Goal: Task Accomplishment & Management: Use online tool/utility

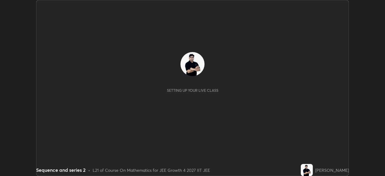
scroll to position [176, 385]
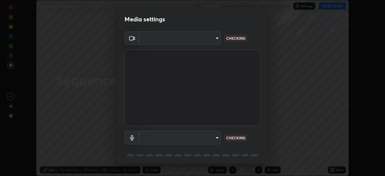
type input "7db3104c3122a209b332b64619111aa91615a24fb0de166504fa5909fce8eb30"
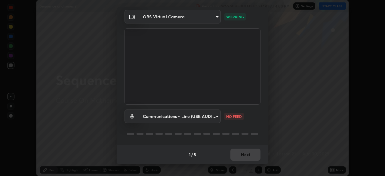
click at [207, 118] on body "Erase all Sequence and series 2 Recording WAS SCHEDULED TO START AT 4:00 PM Set…" at bounding box center [192, 88] width 385 height 176
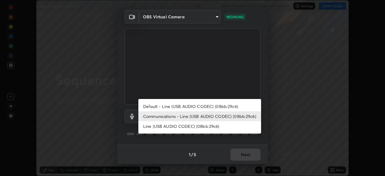
click at [213, 106] on li "Default - Line (USB AUDIO CODEC) (08bb:29c6)" at bounding box center [199, 106] width 123 height 10
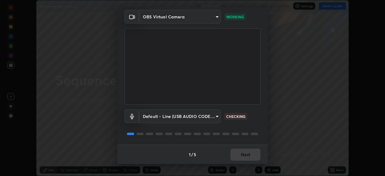
click at [208, 116] on body "Erase all Sequence and series 2 Recording WAS SCHEDULED TO START AT 4:00 PM Set…" at bounding box center [192, 88] width 385 height 176
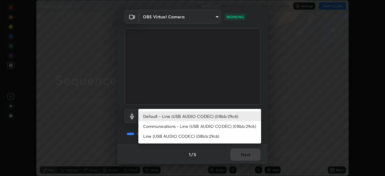
click at [207, 125] on li "Communications - Line (USB AUDIO CODEC) (08bb:29c6)" at bounding box center [199, 126] width 123 height 10
type input "communications"
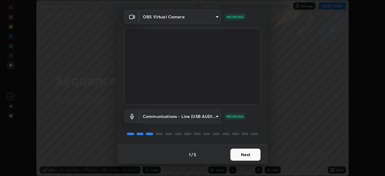
click at [243, 154] on button "Next" at bounding box center [245, 155] width 30 height 12
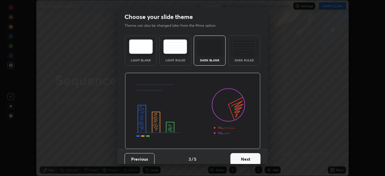
click at [243, 154] on button "Next" at bounding box center [245, 159] width 30 height 12
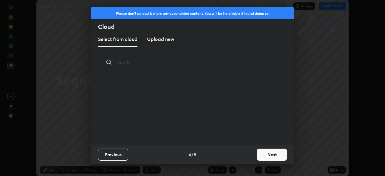
click at [264, 153] on button "Next" at bounding box center [272, 155] width 30 height 12
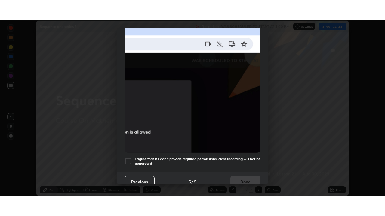
scroll to position [144, 0]
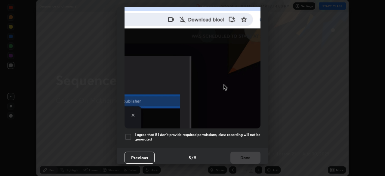
click at [126, 134] on div at bounding box center [127, 136] width 7 height 7
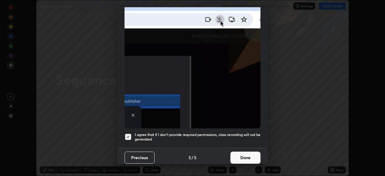
click at [240, 152] on button "Done" at bounding box center [245, 158] width 30 height 12
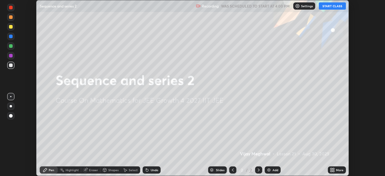
click at [330, 6] on button "START CLASS" at bounding box center [332, 5] width 27 height 7
click at [332, 171] on icon at bounding box center [331, 171] width 2 height 2
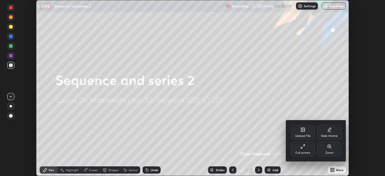
click at [301, 151] on div "Full screen" at bounding box center [302, 152] width 15 height 3
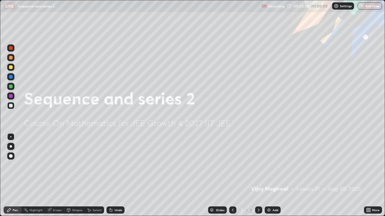
scroll to position [216, 385]
click at [273, 176] on div "Add" at bounding box center [275, 210] width 6 height 3
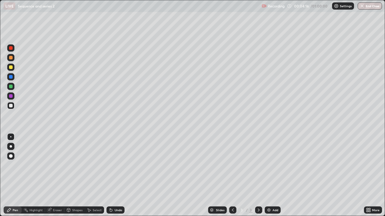
click at [54, 176] on div "Eraser" at bounding box center [57, 210] width 9 height 3
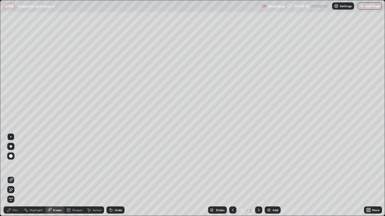
click at [16, 176] on div "Pen" at bounding box center [15, 210] width 5 height 3
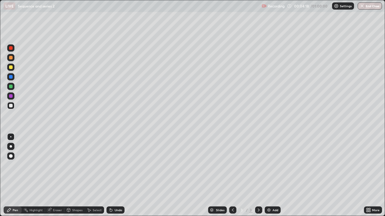
click at [17, 176] on div "Pen" at bounding box center [15, 210] width 5 height 3
click at [13, 69] on div at bounding box center [10, 67] width 7 height 7
click at [11, 69] on div at bounding box center [11, 68] width 4 height 4
click at [10, 80] on div at bounding box center [10, 76] width 7 height 7
click at [9, 87] on div at bounding box center [11, 87] width 4 height 4
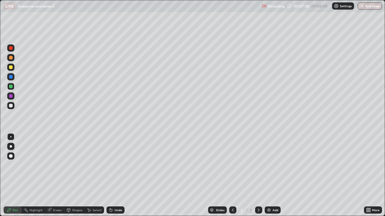
click at [268, 176] on img at bounding box center [268, 210] width 5 height 5
click at [232, 176] on icon at bounding box center [232, 210] width 5 height 5
click at [259, 176] on icon at bounding box center [258, 210] width 5 height 5
click at [9, 66] on div at bounding box center [10, 67] width 7 height 7
click at [10, 106] on div at bounding box center [11, 106] width 4 height 4
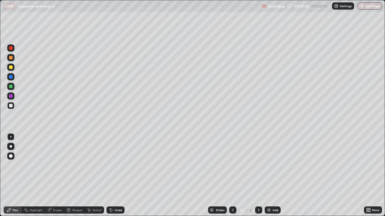
click at [270, 176] on img at bounding box center [268, 210] width 5 height 5
click at [232, 176] on icon at bounding box center [232, 210] width 5 height 5
click at [258, 176] on icon at bounding box center [258, 210] width 5 height 5
click at [53, 176] on div "Eraser" at bounding box center [57, 210] width 9 height 3
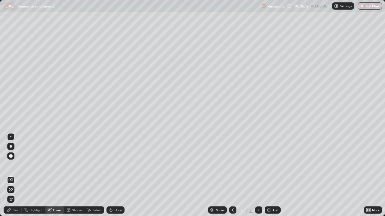
click at [16, 176] on div "Pen" at bounding box center [15, 210] width 5 height 3
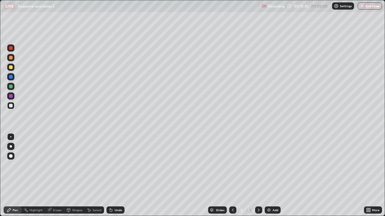
click at [232, 176] on icon at bounding box center [232, 210] width 5 height 5
click at [258, 176] on icon at bounding box center [258, 210] width 5 height 5
click at [17, 176] on div "Pen" at bounding box center [13, 210] width 18 height 7
click at [55, 176] on div "Eraser" at bounding box center [57, 210] width 9 height 3
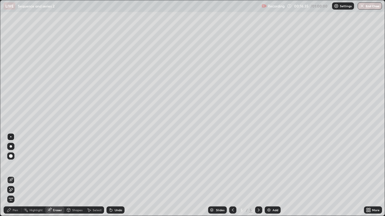
click at [15, 176] on div "Pen" at bounding box center [15, 210] width 5 height 3
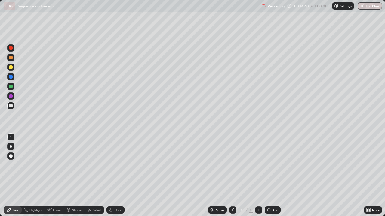
click at [233, 176] on icon at bounding box center [232, 210] width 5 height 5
click at [258, 176] on icon at bounding box center [259, 210] width 2 height 3
click at [12, 104] on div at bounding box center [11, 106] width 4 height 4
click at [11, 86] on div at bounding box center [11, 87] width 4 height 4
click at [273, 176] on div "Add" at bounding box center [275, 210] width 6 height 3
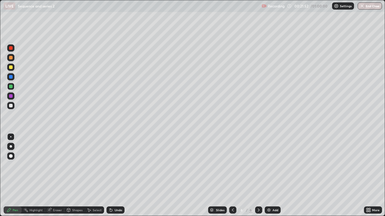
click at [9, 58] on div at bounding box center [11, 58] width 4 height 4
click at [10, 106] on div at bounding box center [11, 106] width 4 height 4
click at [117, 176] on div "Undo" at bounding box center [119, 210] width 8 height 3
click at [61, 176] on div "Eraser" at bounding box center [57, 210] width 9 height 3
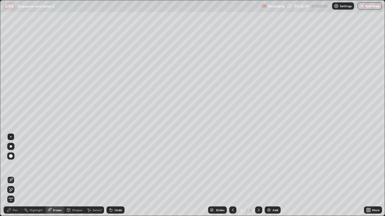
click at [11, 176] on div "Pen" at bounding box center [13, 210] width 18 height 7
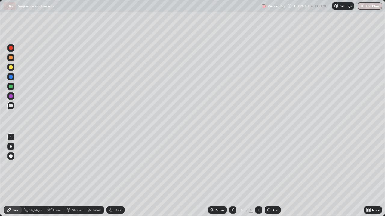
click at [273, 176] on div "Add" at bounding box center [275, 210] width 6 height 3
click at [117, 176] on div "Undo" at bounding box center [119, 210] width 8 height 3
click at [232, 176] on icon at bounding box center [232, 210] width 5 height 5
click at [258, 176] on icon at bounding box center [258, 210] width 5 height 5
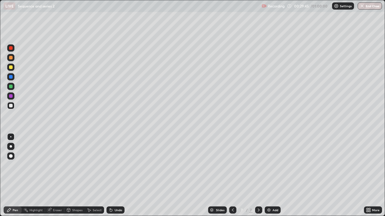
click at [121, 176] on div "Undo" at bounding box center [119, 210] width 8 height 3
click at [121, 176] on div "Undo" at bounding box center [115, 210] width 18 height 7
click at [122, 176] on div "Undo" at bounding box center [115, 210] width 18 height 7
click at [123, 176] on div "Undo" at bounding box center [115, 210] width 18 height 7
click at [119, 176] on div "Undo" at bounding box center [115, 210] width 18 height 7
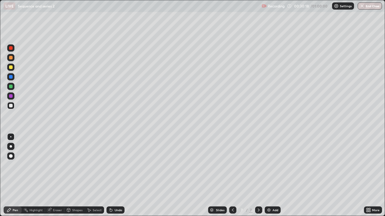
click at [60, 176] on div "Eraser" at bounding box center [57, 210] width 9 height 3
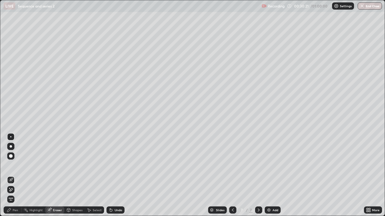
click at [17, 176] on div "Pen" at bounding box center [13, 210] width 18 height 7
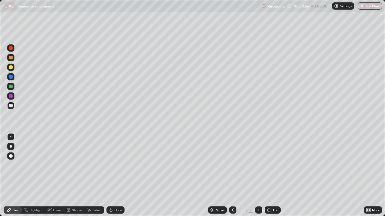
click at [11, 69] on div at bounding box center [11, 68] width 4 height 4
click at [121, 176] on div "Undo" at bounding box center [115, 210] width 18 height 7
click at [58, 176] on div "Eraser" at bounding box center [54, 210] width 19 height 7
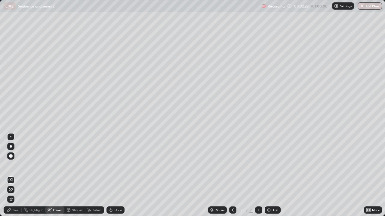
click at [16, 176] on div "Pen" at bounding box center [15, 210] width 5 height 3
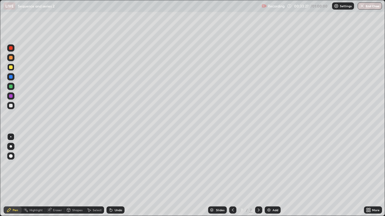
click at [272, 176] on div "Add" at bounding box center [275, 210] width 6 height 3
click at [10, 68] on div at bounding box center [11, 68] width 4 height 4
click at [11, 106] on div at bounding box center [11, 106] width 4 height 4
click at [230, 176] on icon at bounding box center [232, 210] width 5 height 5
click at [258, 176] on icon at bounding box center [258, 210] width 5 height 5
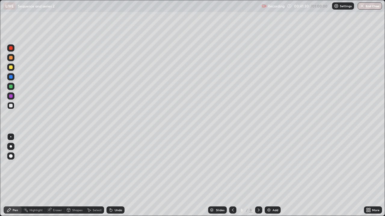
click at [270, 176] on div "Add" at bounding box center [273, 210] width 16 height 7
click at [11, 68] on div at bounding box center [11, 68] width 4 height 4
click at [8, 59] on div at bounding box center [10, 57] width 7 height 7
click at [273, 176] on div "Add" at bounding box center [275, 210] width 6 height 3
click at [232, 176] on icon at bounding box center [232, 210] width 5 height 5
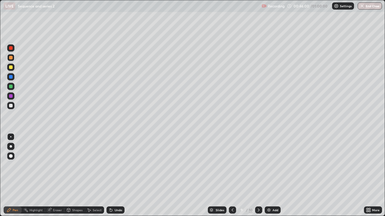
click at [258, 176] on icon at bounding box center [258, 210] width 5 height 5
click at [59, 176] on div "Eraser" at bounding box center [54, 210] width 19 height 7
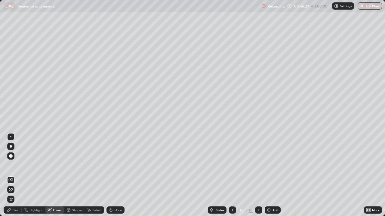
click at [17, 176] on div "Pen" at bounding box center [15, 210] width 5 height 3
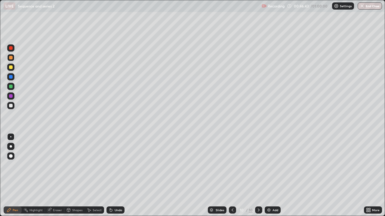
click at [231, 176] on icon at bounding box center [232, 210] width 5 height 5
click at [258, 176] on icon at bounding box center [258, 210] width 5 height 5
click at [12, 87] on div at bounding box center [11, 87] width 4 height 4
click at [120, 176] on div "Undo" at bounding box center [119, 210] width 8 height 3
click at [122, 176] on div "Undo" at bounding box center [115, 210] width 18 height 7
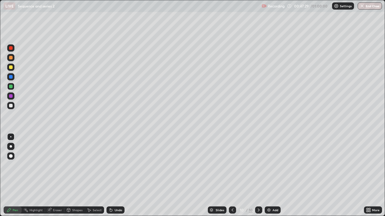
click at [98, 176] on div "Select" at bounding box center [97, 210] width 9 height 3
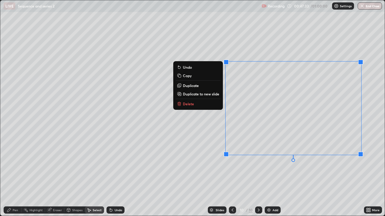
click at [201, 105] on button "Delete" at bounding box center [198, 103] width 45 height 7
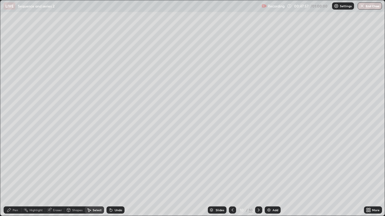
click at [7, 176] on icon at bounding box center [9, 210] width 5 height 5
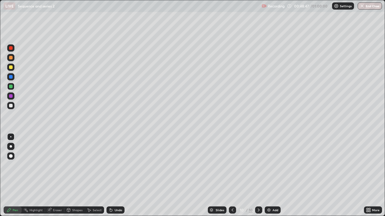
click at [14, 107] on div at bounding box center [10, 105] width 7 height 7
click at [269, 176] on img at bounding box center [268, 210] width 5 height 5
click at [372, 7] on button "End Class" at bounding box center [370, 5] width 24 height 7
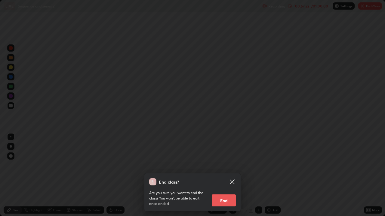
click at [227, 176] on button "End" at bounding box center [224, 201] width 24 height 12
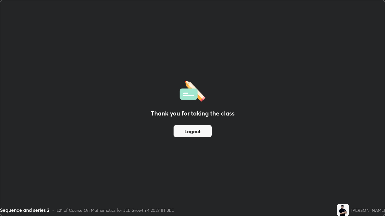
click at [186, 131] on button "Logout" at bounding box center [192, 131] width 38 height 12
